Goal: Information Seeking & Learning: Learn about a topic

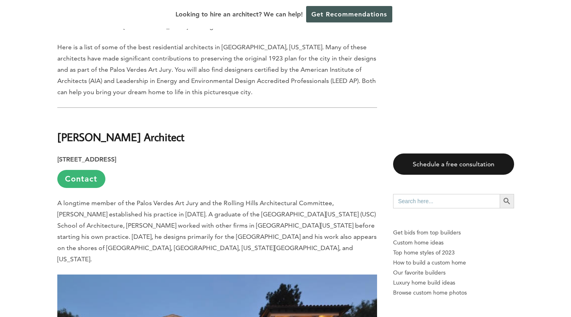
scroll to position [480, 0]
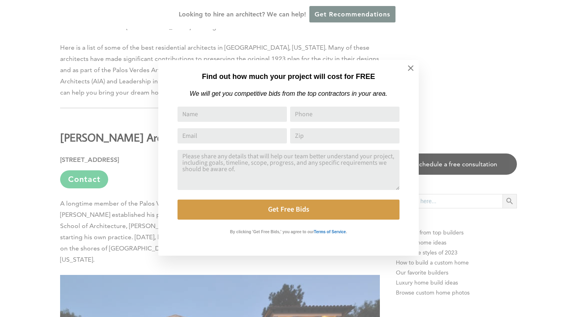
click at [112, 118] on div "Find out how much your project will cost for FREE We will get you competitive b…" at bounding box center [288, 158] width 577 height 317
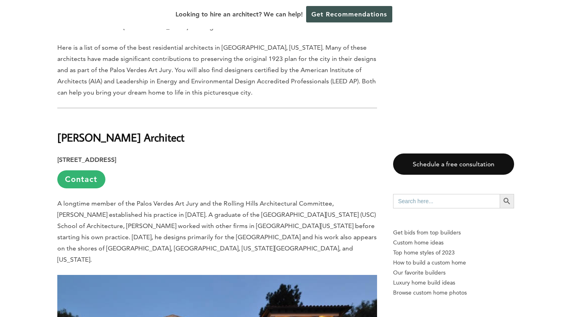
click at [141, 184] on p "[STREET_ADDRESS] Contact" at bounding box center [217, 171] width 320 height 34
click at [94, 176] on link "Contact" at bounding box center [81, 179] width 48 height 18
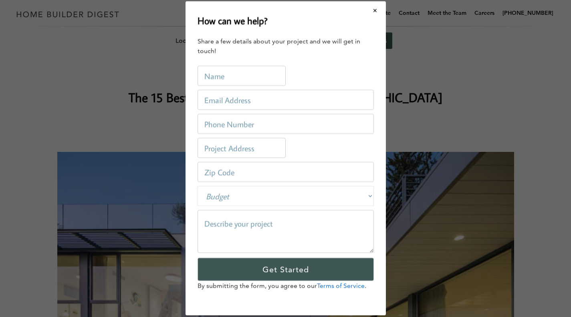
scroll to position [0, 0]
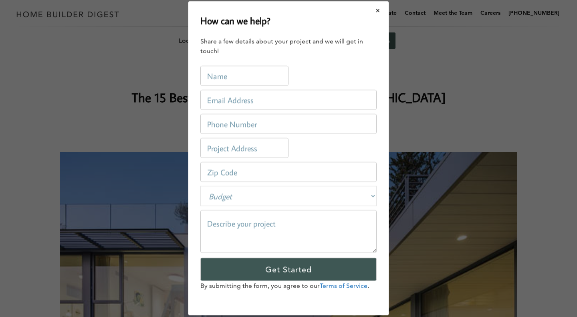
click at [377, 12] on button "Close modal" at bounding box center [377, 10] width 21 height 17
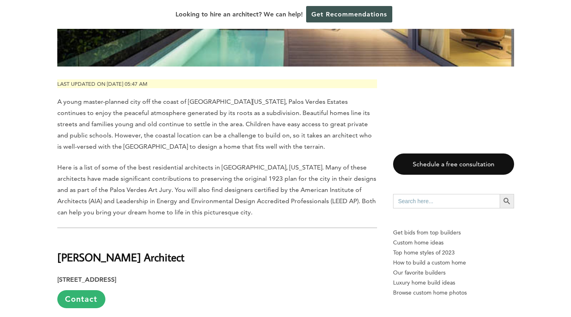
scroll to position [440, 0]
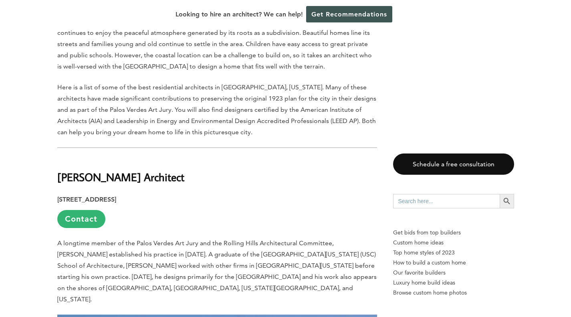
drag, startPoint x: 214, startPoint y: 199, endPoint x: 179, endPoint y: 201, distance: 34.9
click at [116, 202] on strong "[STREET_ADDRESS]" at bounding box center [86, 199] width 59 height 8
drag, startPoint x: 214, startPoint y: 199, endPoint x: 193, endPoint y: 204, distance: 22.1
click at [193, 204] on p "[STREET_ADDRESS] Contact" at bounding box center [217, 211] width 320 height 34
click at [116, 202] on strong "[STREET_ADDRESS]" at bounding box center [86, 199] width 59 height 8
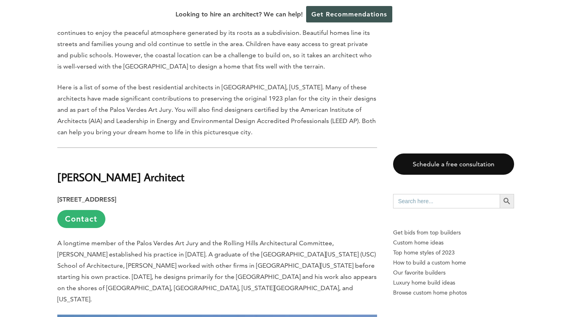
drag, startPoint x: 215, startPoint y: 200, endPoint x: 157, endPoint y: 203, distance: 58.6
click at [154, 203] on p "[STREET_ADDRESS] Contact" at bounding box center [217, 211] width 320 height 34
copy strong "Palos Verdes Estates"
click at [187, 208] on p "[STREET_ADDRESS] Contact" at bounding box center [217, 211] width 320 height 34
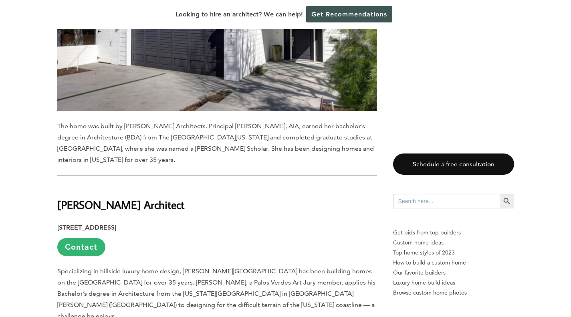
scroll to position [1361, 0]
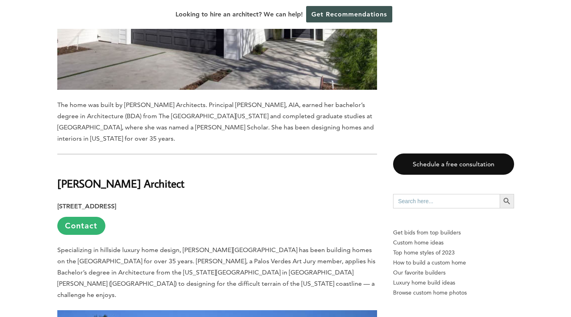
drag, startPoint x: 184, startPoint y: 160, endPoint x: 55, endPoint y: 163, distance: 129.0
copy strong "[PERSON_NAME] Architect"
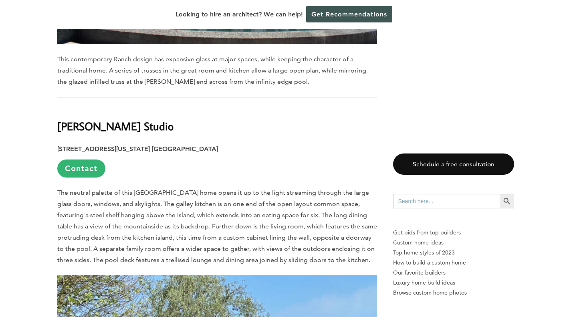
scroll to position [1802, 0]
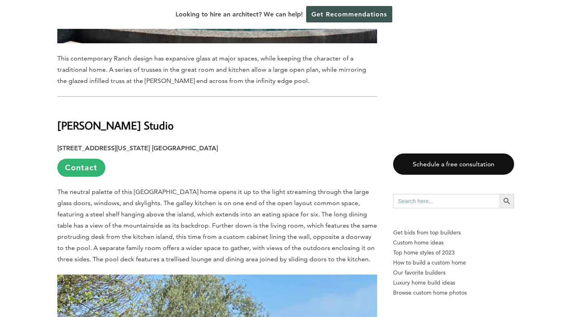
drag, startPoint x: 152, startPoint y: 92, endPoint x: 45, endPoint y: 84, distance: 107.6
copy strong "[PERSON_NAME] Studio"
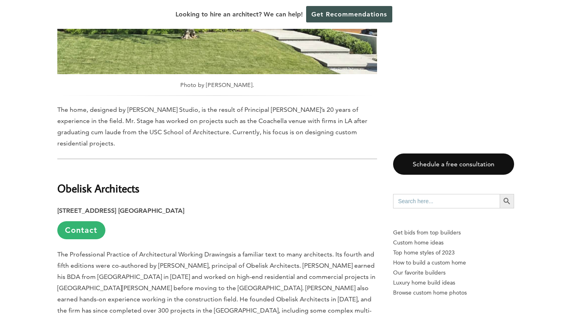
scroll to position [2202, 0]
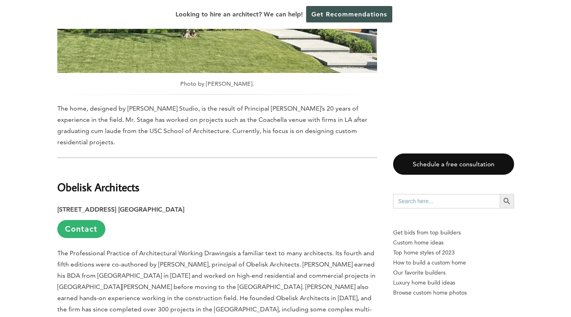
drag, startPoint x: 141, startPoint y: 144, endPoint x: 52, endPoint y: 145, distance: 88.1
copy strong "Obelisk Architects"
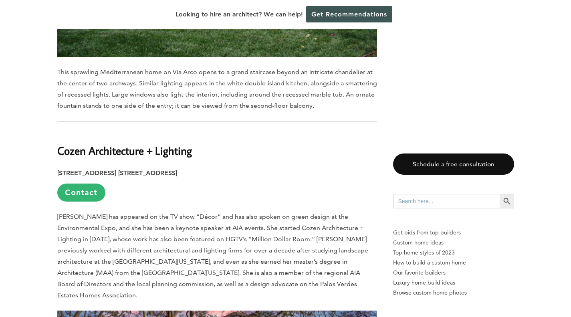
scroll to position [2723, 0]
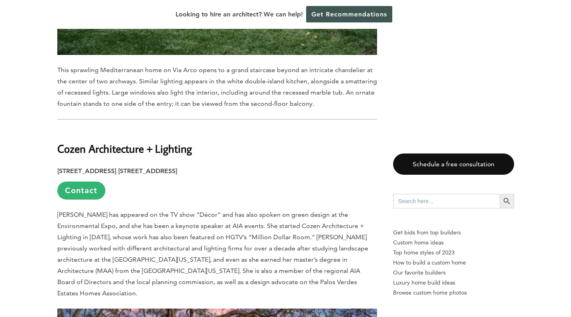
drag, startPoint x: 191, startPoint y: 108, endPoint x: 56, endPoint y: 99, distance: 135.6
copy strong "Cozen Architecture + Lighting"
click at [249, 129] on h2 "Cozen Architecture + Lighting" at bounding box center [217, 143] width 320 height 28
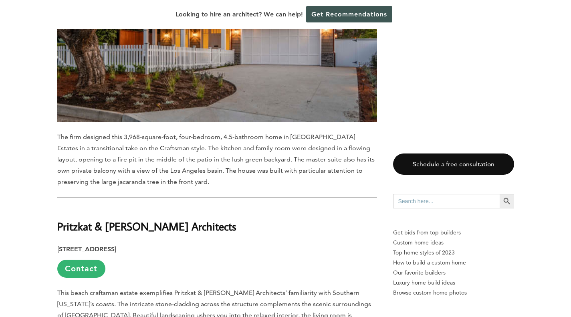
scroll to position [3123, 0]
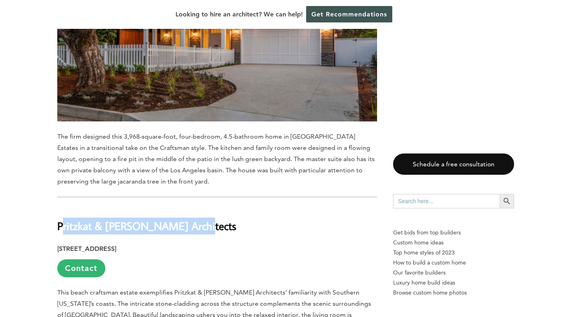
drag, startPoint x: 190, startPoint y: 172, endPoint x: 57, endPoint y: 162, distance: 133.0
click at [57, 207] on h2 "Pritzkat & [PERSON_NAME] Architects" at bounding box center [217, 221] width 320 height 28
drag, startPoint x: 92, startPoint y: 170, endPoint x: 88, endPoint y: 178, distance: 8.8
drag, startPoint x: 88, startPoint y: 178, endPoint x: 297, endPoint y: 168, distance: 209.3
click at [297, 207] on h2 "Pritzkat & [PERSON_NAME] Architects" at bounding box center [217, 221] width 320 height 28
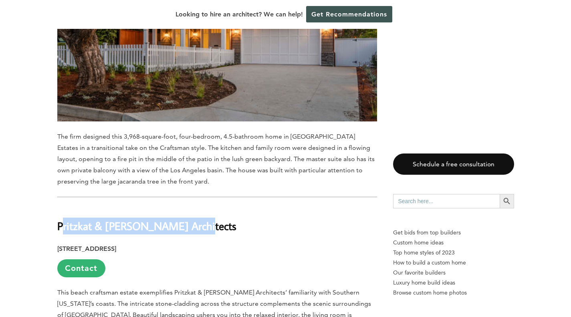
drag, startPoint x: 188, startPoint y: 171, endPoint x: 60, endPoint y: 168, distance: 127.8
click at [60, 219] on strong "Pritzkat & [PERSON_NAME] Architects" at bounding box center [146, 226] width 179 height 14
copy strong "Pritzkat & [PERSON_NAME] Architects"
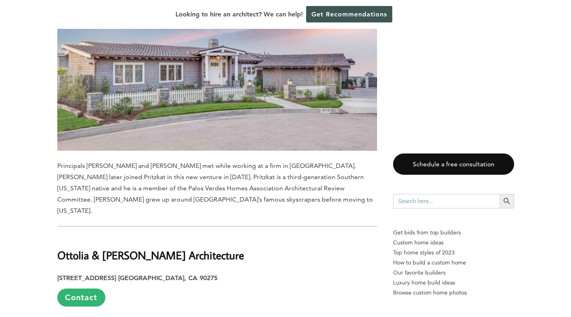
scroll to position [3644, 0]
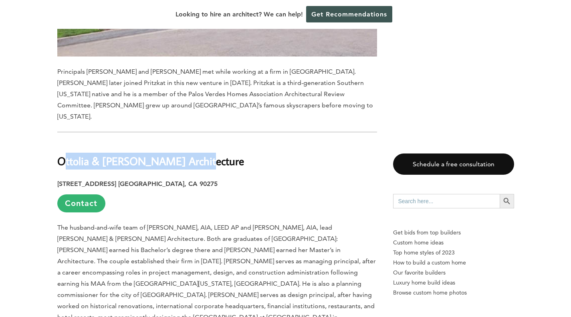
drag, startPoint x: 191, startPoint y: 94, endPoint x: 49, endPoint y: 88, distance: 141.9
copy strong "Ottolia & [PERSON_NAME] Architecture"
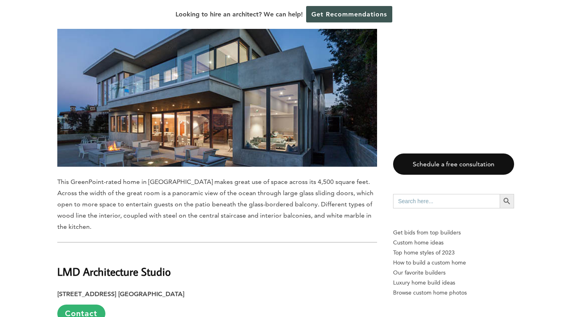
scroll to position [4044, 0]
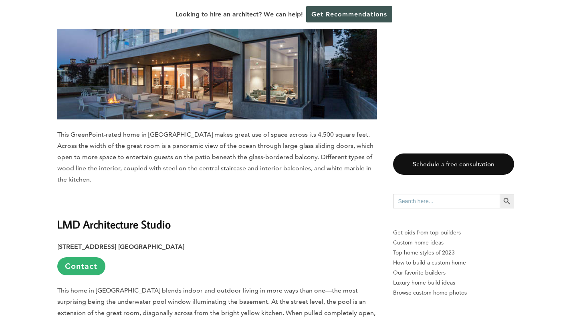
drag, startPoint x: 170, startPoint y: 147, endPoint x: 56, endPoint y: 150, distance: 113.8
copy strong "LMD Architecture Studio"
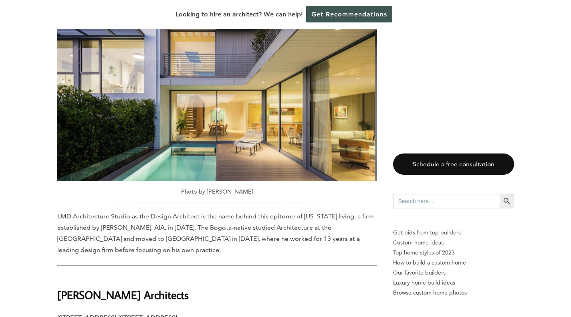
scroll to position [4525, 0]
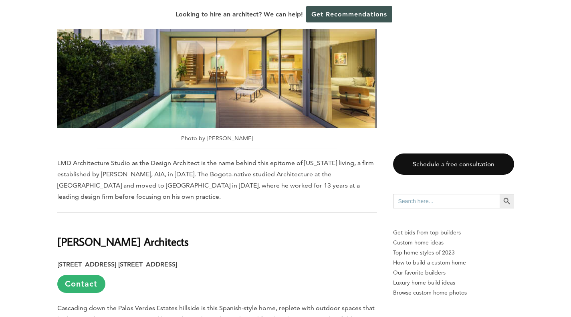
drag, startPoint x: 172, startPoint y: 151, endPoint x: 43, endPoint y: 153, distance: 129.4
copy strong "[PERSON_NAME] Architects"
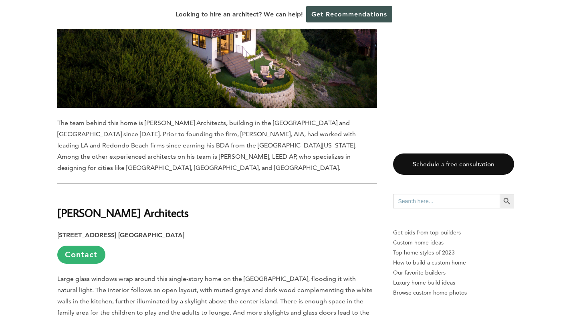
scroll to position [5045, 0]
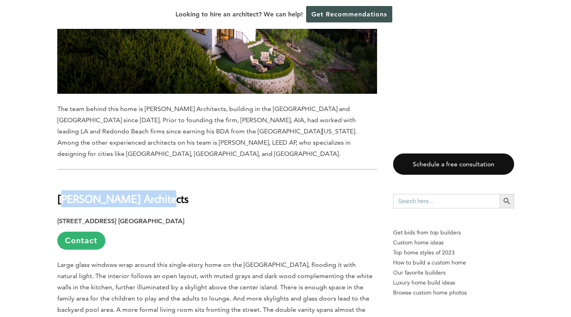
drag, startPoint x: 150, startPoint y: 111, endPoint x: 55, endPoint y: 109, distance: 94.9
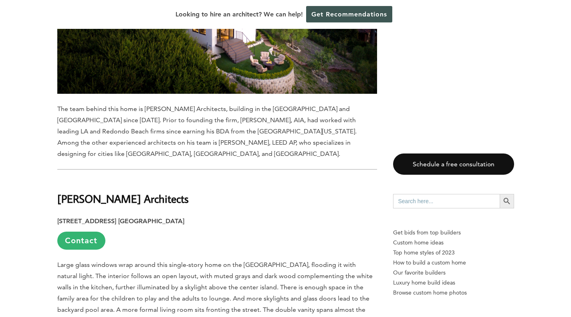
click at [168, 215] on p "[STREET_ADDRESS] [GEOGRAPHIC_DATA] Contact" at bounding box center [217, 232] width 320 height 34
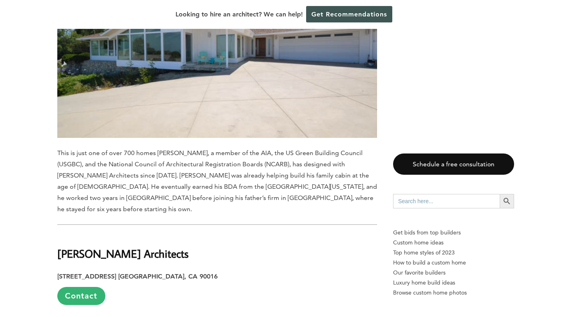
scroll to position [5446, 0]
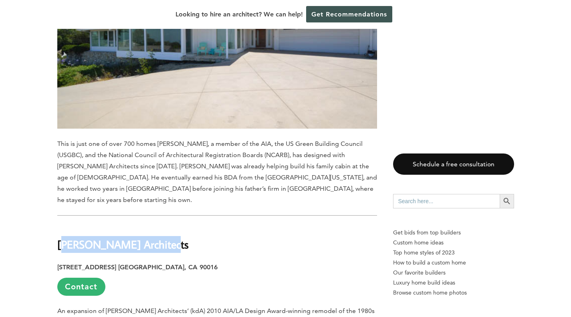
drag, startPoint x: 153, startPoint y: 143, endPoint x: 50, endPoint y: 149, distance: 103.5
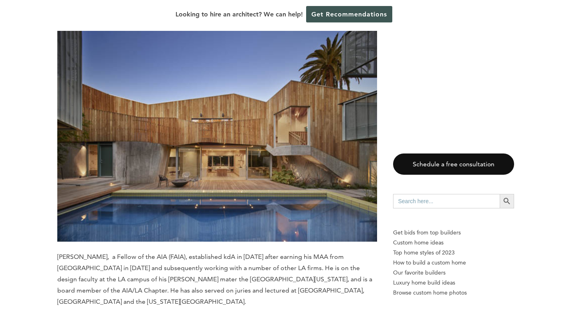
scroll to position [5806, 0]
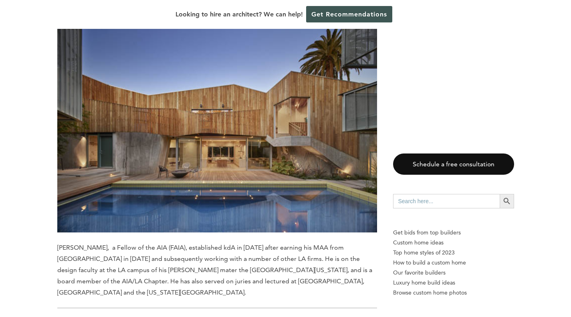
drag, startPoint x: 98, startPoint y: 235, endPoint x: 57, endPoint y: 241, distance: 41.4
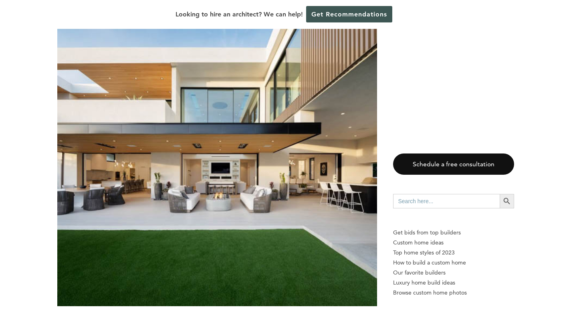
scroll to position [6447, 0]
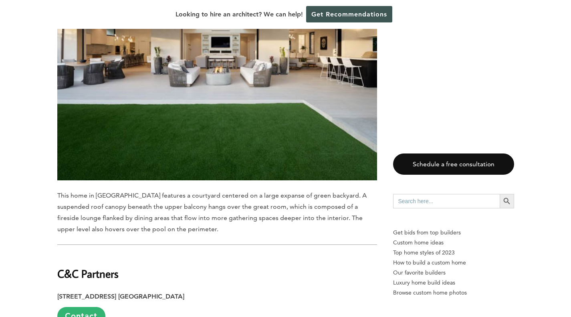
drag, startPoint x: 122, startPoint y: 162, endPoint x: 62, endPoint y: 165, distance: 59.7
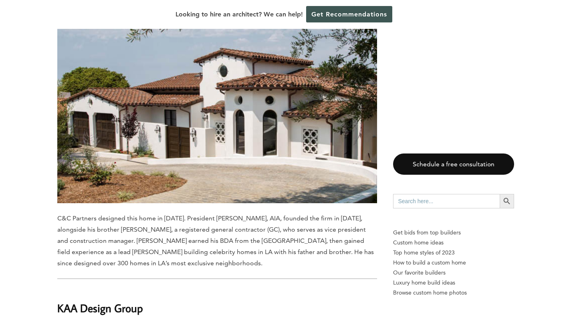
scroll to position [7008, 0]
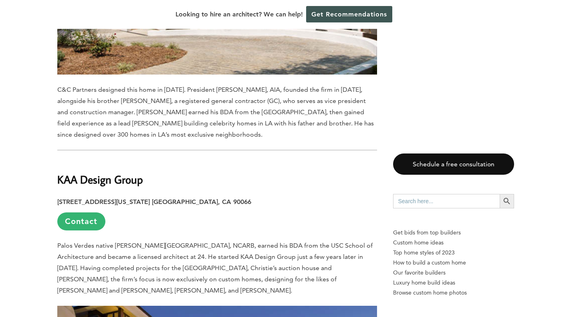
drag, startPoint x: 145, startPoint y: 66, endPoint x: 48, endPoint y: 64, distance: 96.5
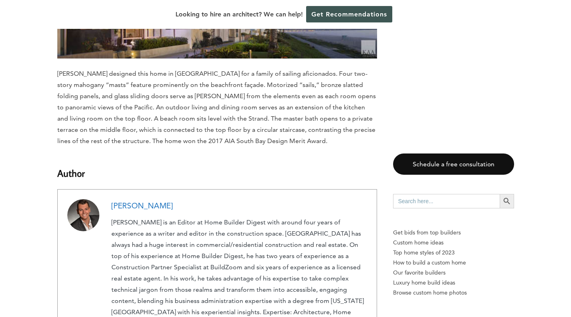
scroll to position [7408, 0]
